Goal: Information Seeking & Learning: Learn about a topic

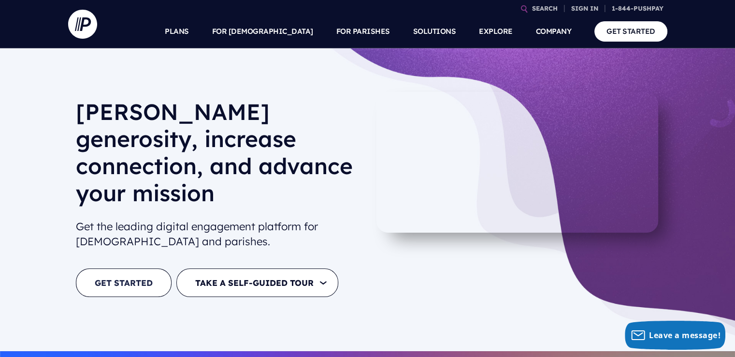
click at [138, 268] on link "GET STARTED" at bounding box center [124, 282] width 96 height 29
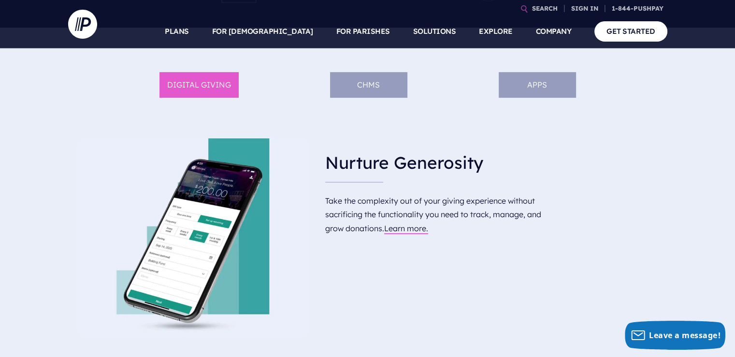
scroll to position [435, 0]
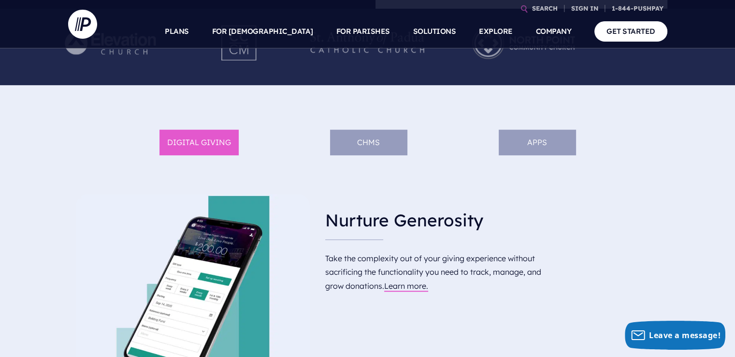
click at [372, 148] on li "ChMS" at bounding box center [368, 142] width 77 height 26
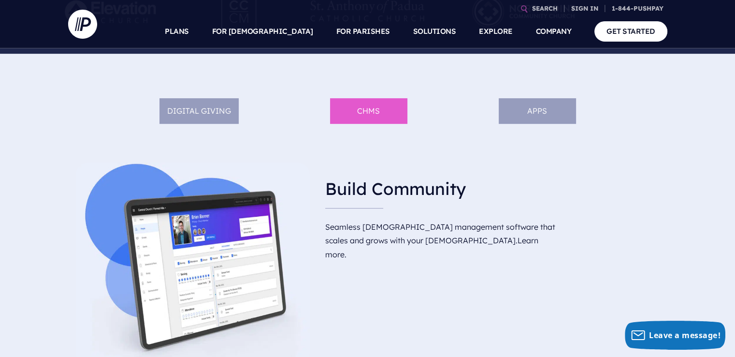
scroll to position [483, 0]
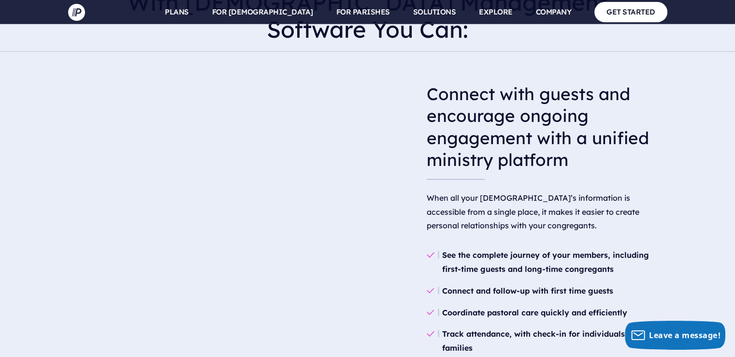
scroll to position [1063, 0]
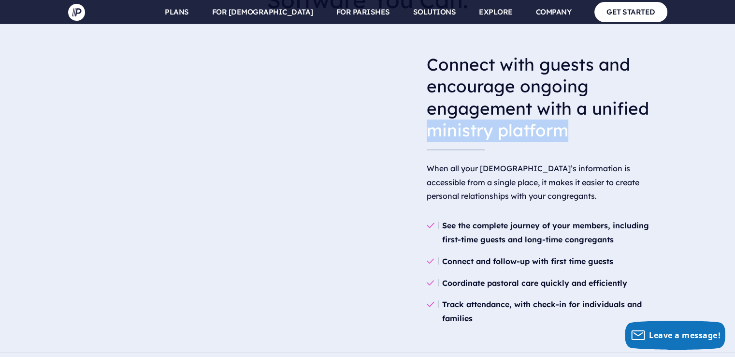
drag, startPoint x: 433, startPoint y: 118, endPoint x: 564, endPoint y: 125, distance: 131.6
click at [564, 125] on h3 "Connect with guests and encourage ongoing engagement with a unified ministry pl…" at bounding box center [547, 97] width 241 height 103
click at [584, 134] on h3 "Connect with guests and encourage ongoing engagement with a unified ministry pl…" at bounding box center [547, 97] width 241 height 103
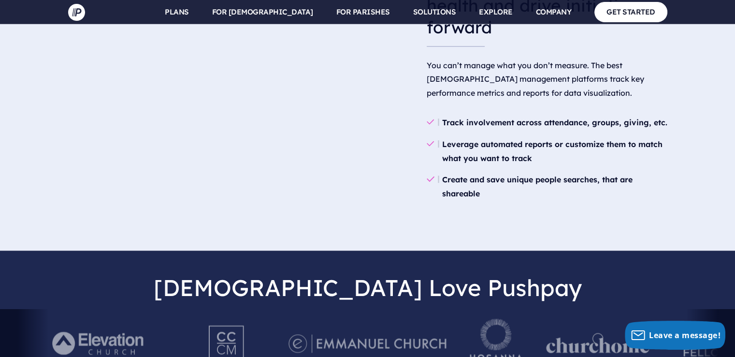
scroll to position [2029, 0]
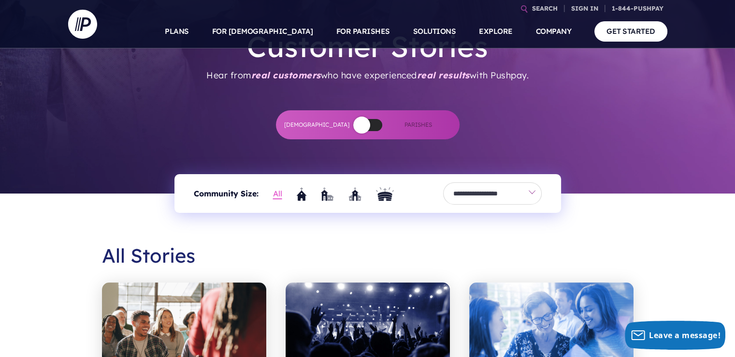
scroll to position [48, 0]
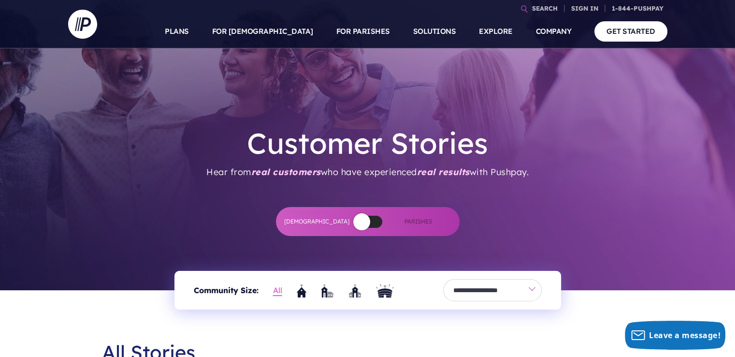
click at [361, 220] on span at bounding box center [361, 221] width 17 height 17
drag, startPoint x: 403, startPoint y: 222, endPoint x: 432, endPoint y: 222, distance: 29.0
click at [432, 222] on label at bounding box center [368, 221] width 184 height 29
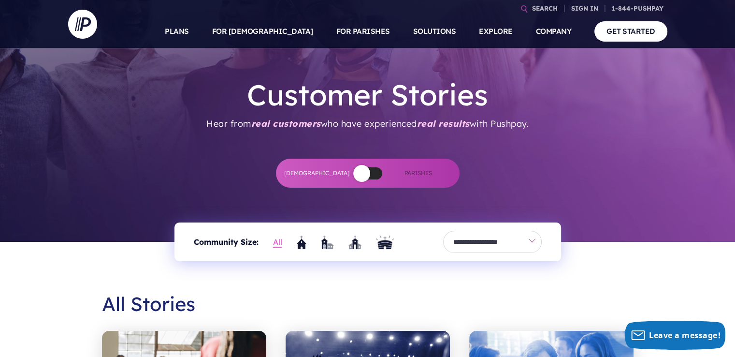
scroll to position [145, 0]
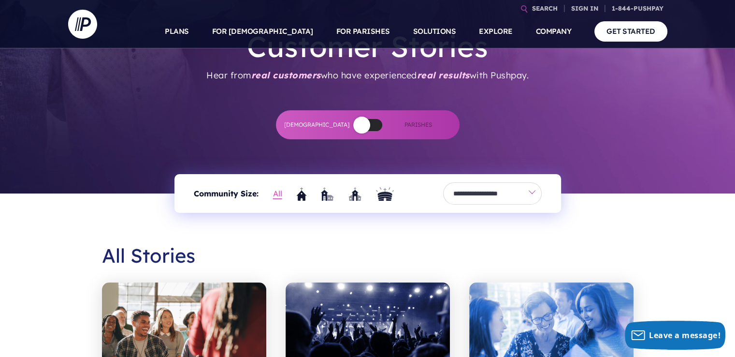
click at [371, 123] on span at bounding box center [367, 125] width 29 height 12
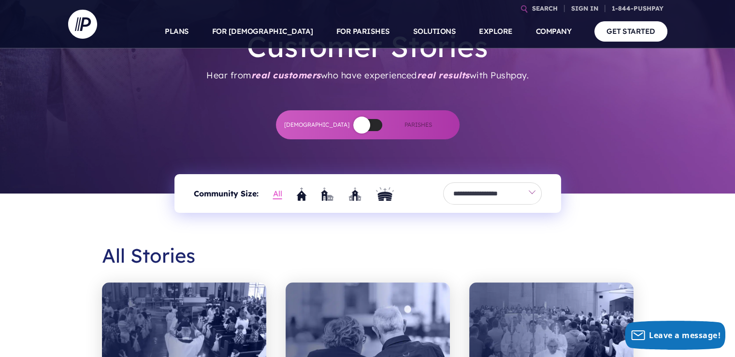
click at [370, 126] on span at bounding box center [361, 124] width 17 height 17
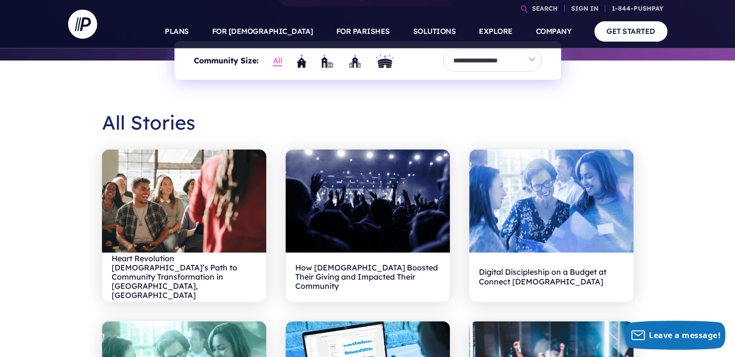
scroll to position [290, 0]
